Goal: Check status

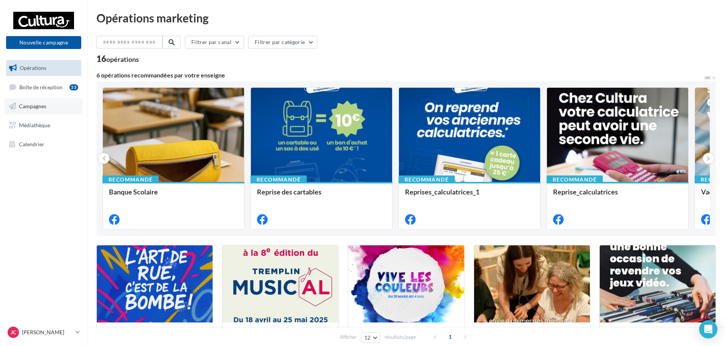
click at [48, 103] on link "Campagnes" at bounding box center [44, 106] width 78 height 16
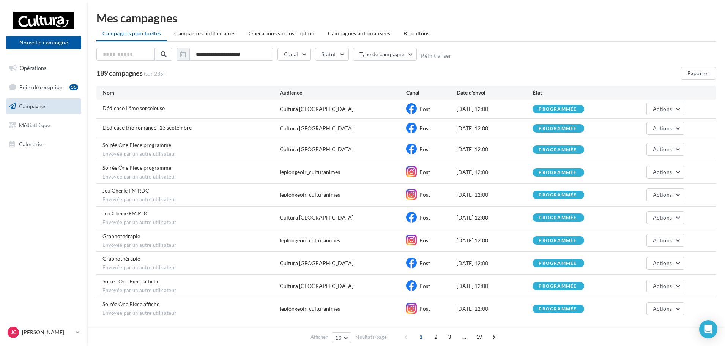
click at [667, 115] on div "Dédicace L'âme sorceleuse Cultura Nîmes Post 15/09/2025 12:00 programmée Actions" at bounding box center [406, 109] width 620 height 19
click at [667, 111] on span "Actions" at bounding box center [662, 109] width 19 height 6
click at [653, 128] on button "Voir les résultats" at bounding box center [647, 127] width 76 height 20
